Goal: Task Accomplishment & Management: Manage account settings

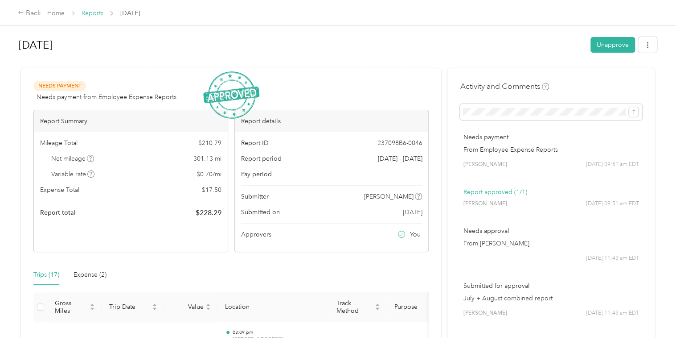
click at [87, 16] on link "Reports" at bounding box center [93, 13] width 22 height 8
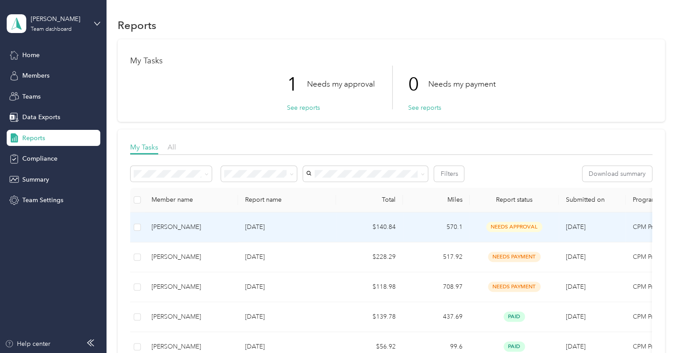
click at [256, 226] on p "[DATE]" at bounding box center [287, 227] width 84 height 10
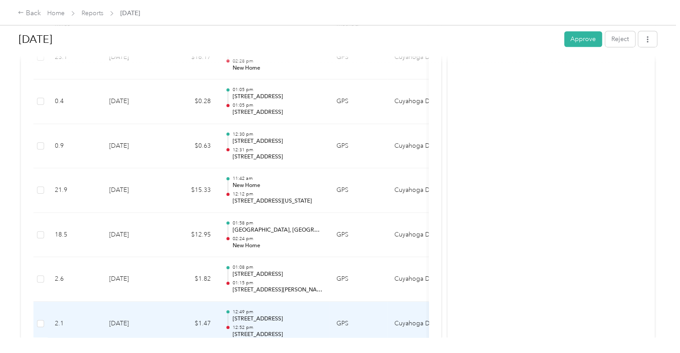
scroll to position [266, 0]
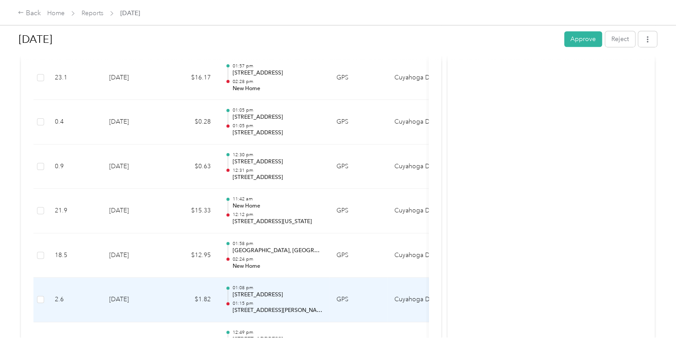
click at [298, 308] on p "[STREET_ADDRESS][PERSON_NAME]" at bounding box center [277, 310] width 90 height 8
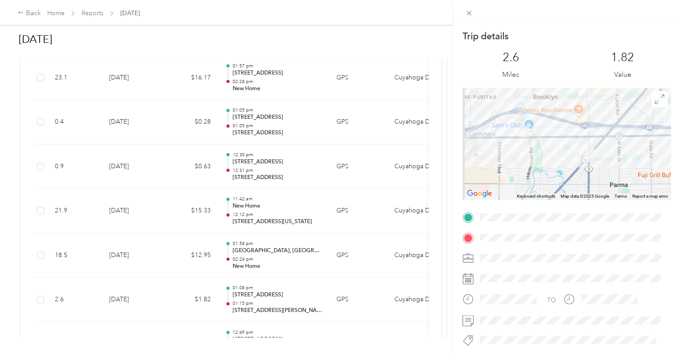
click at [285, 261] on div "Trip details This trip cannot be edited because it is either under review, appr…" at bounding box center [340, 176] width 680 height 353
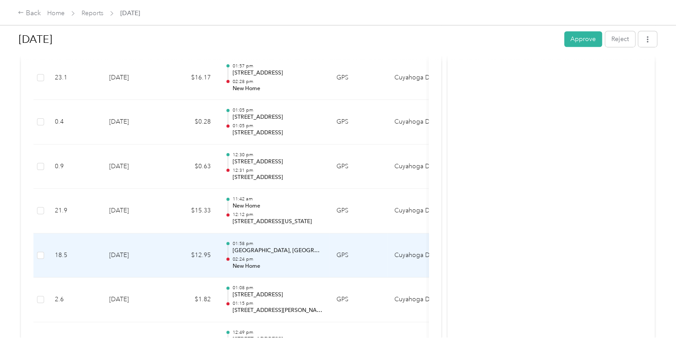
click at [284, 258] on p "02:24 pm" at bounding box center [277, 259] width 90 height 6
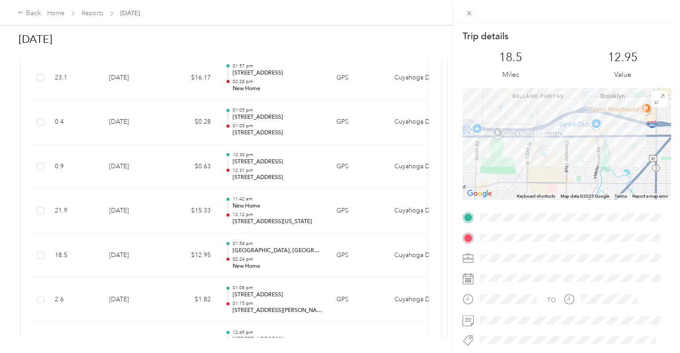
drag, startPoint x: 487, startPoint y: 135, endPoint x: 577, endPoint y: 178, distance: 99.9
click at [577, 178] on div at bounding box center [567, 143] width 208 height 111
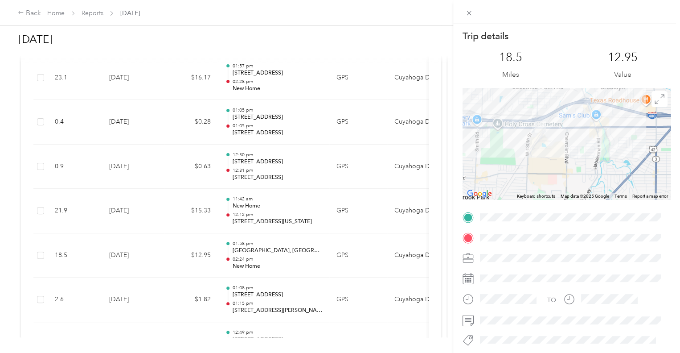
click at [171, 206] on div "Trip details This trip cannot be edited because it is either under review, appr…" at bounding box center [340, 176] width 680 height 353
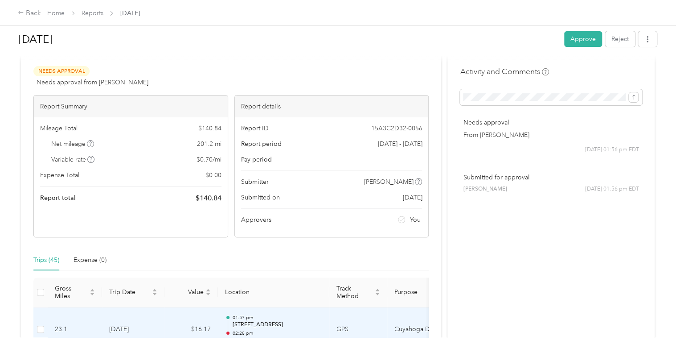
scroll to position [0, 0]
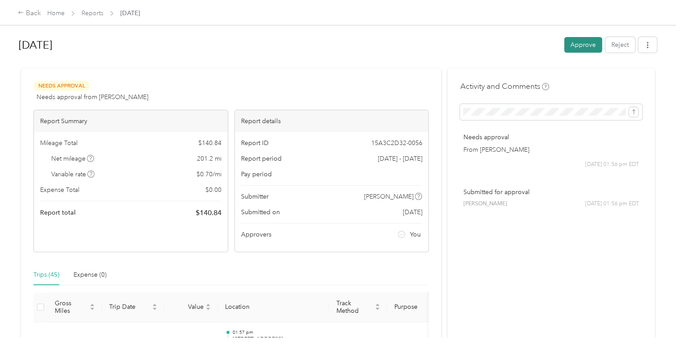
click at [590, 49] on button "Approve" at bounding box center [583, 45] width 38 height 16
